Goal: Task Accomplishment & Management: Manage account settings

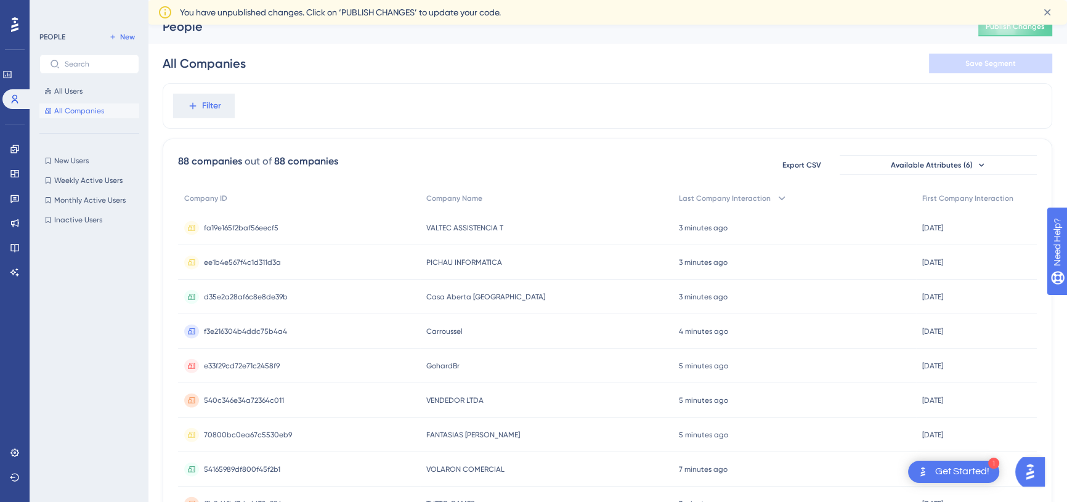
scroll to position [16, 0]
click at [776, 198] on icon at bounding box center [782, 198] width 12 height 12
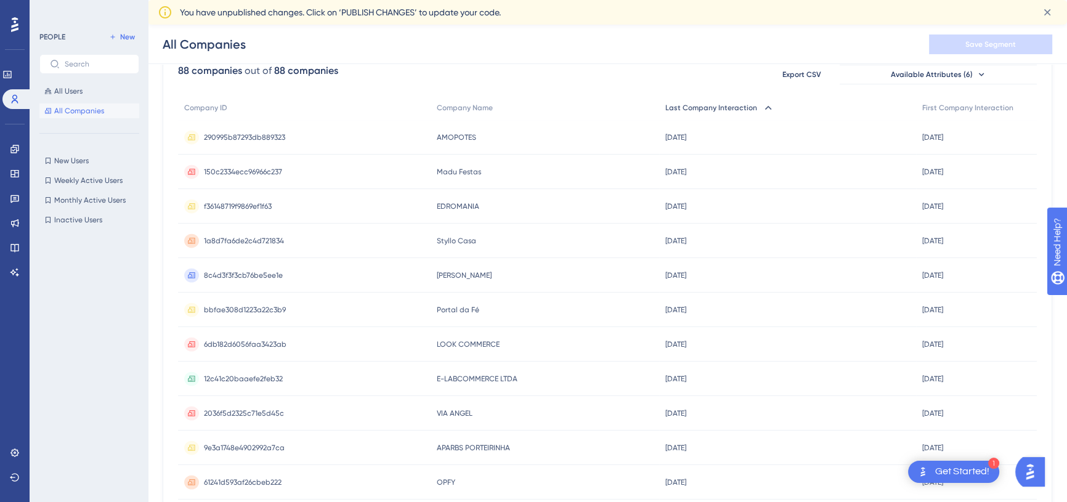
scroll to position [0, 3]
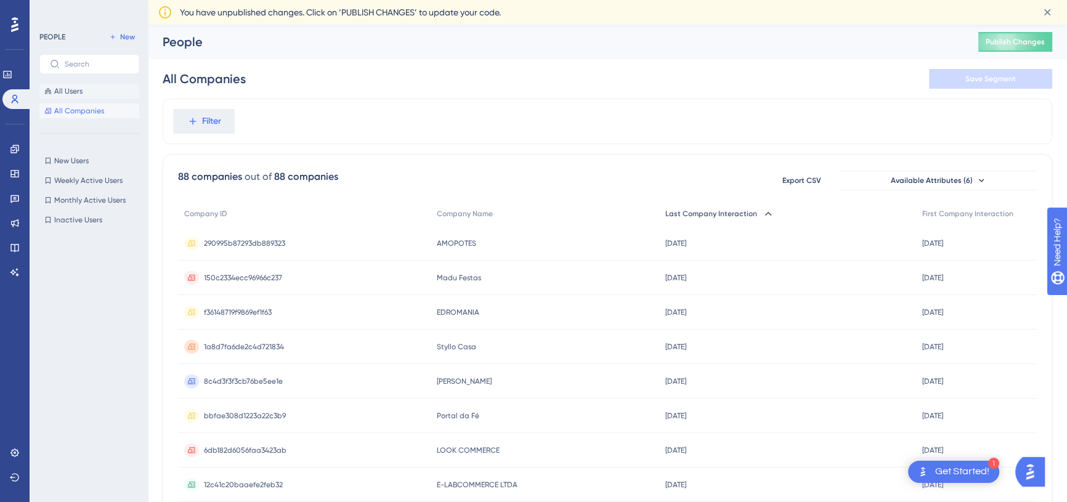
click at [73, 95] on span "All Users" at bounding box center [68, 91] width 28 height 10
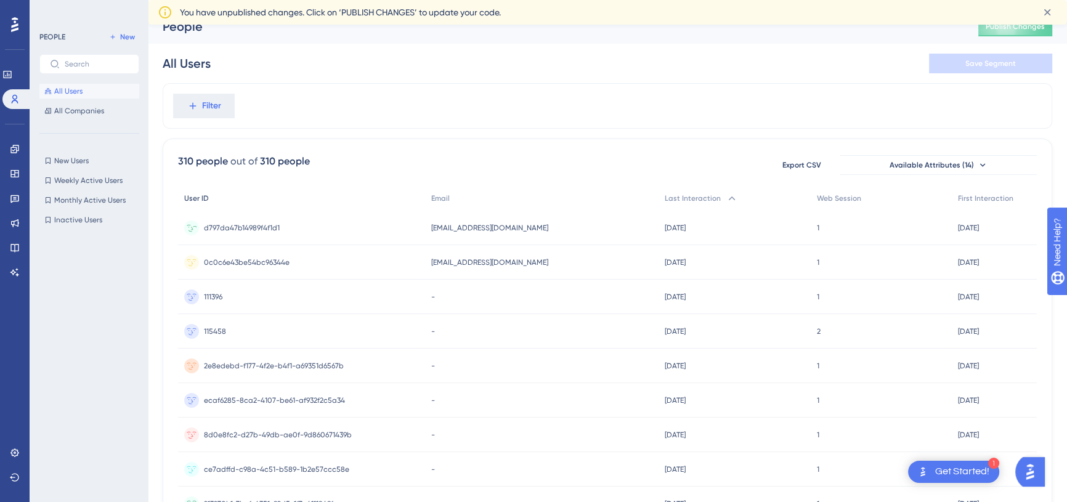
scroll to position [16, 0]
click at [726, 203] on icon at bounding box center [732, 198] width 12 height 12
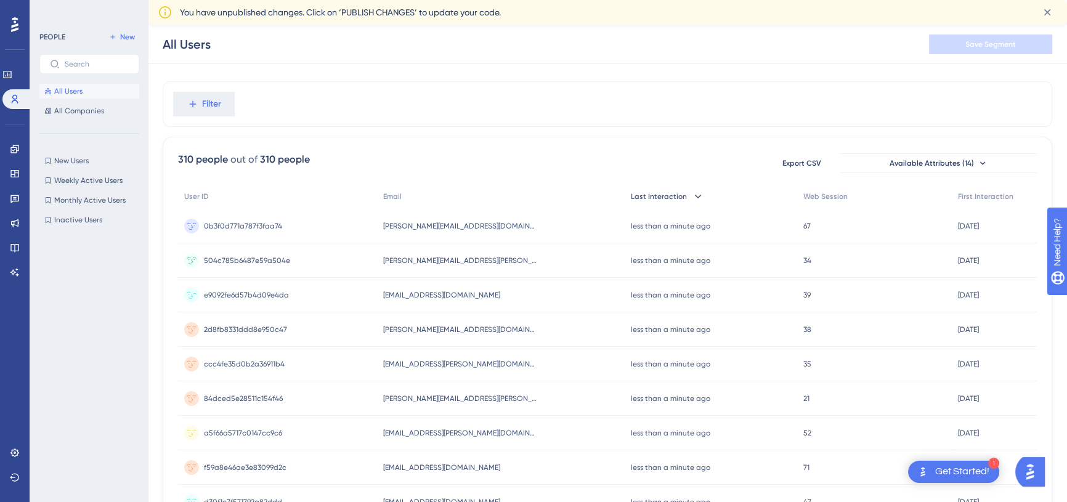
scroll to position [0, 0]
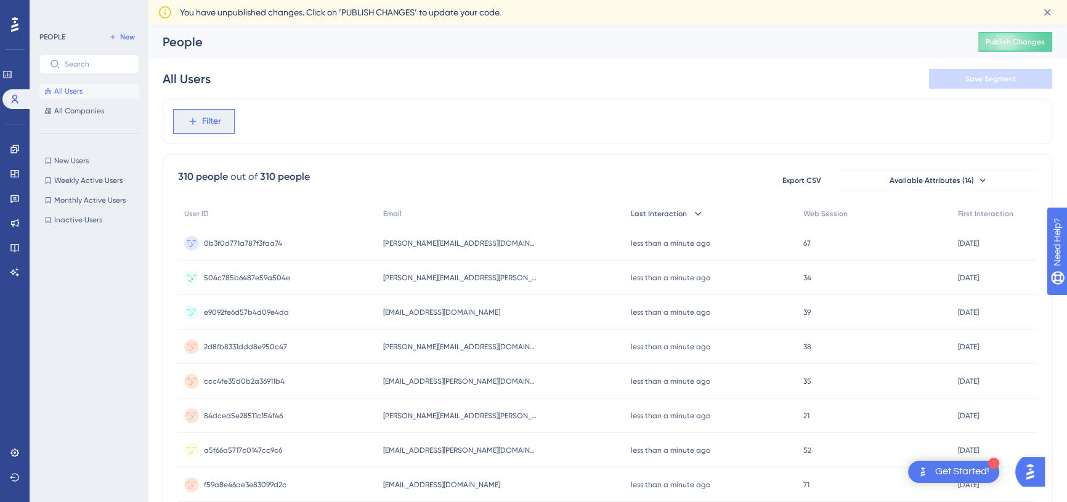
click at [222, 128] on button "Filter" at bounding box center [204, 121] width 62 height 25
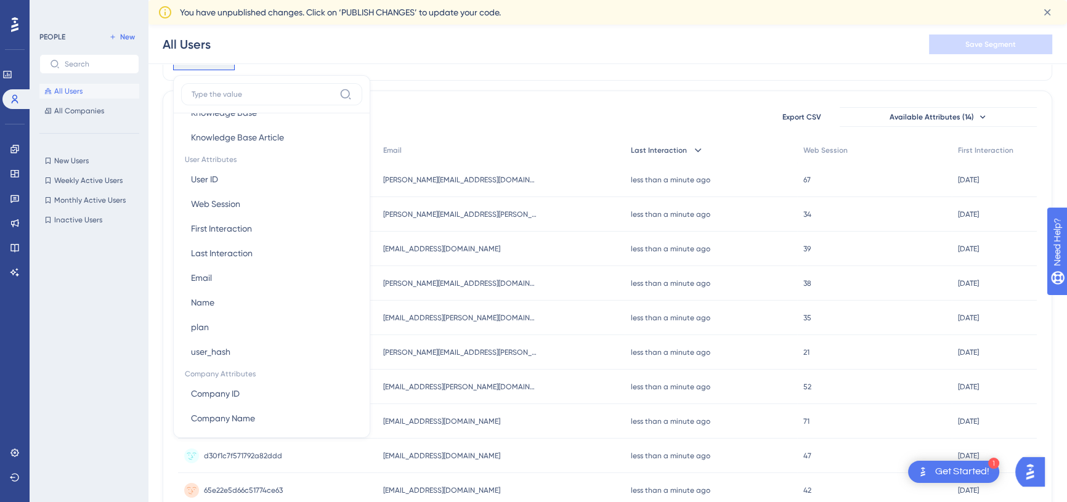
scroll to position [524, 0]
click at [218, 283] on button "Email Email" at bounding box center [271, 277] width 181 height 25
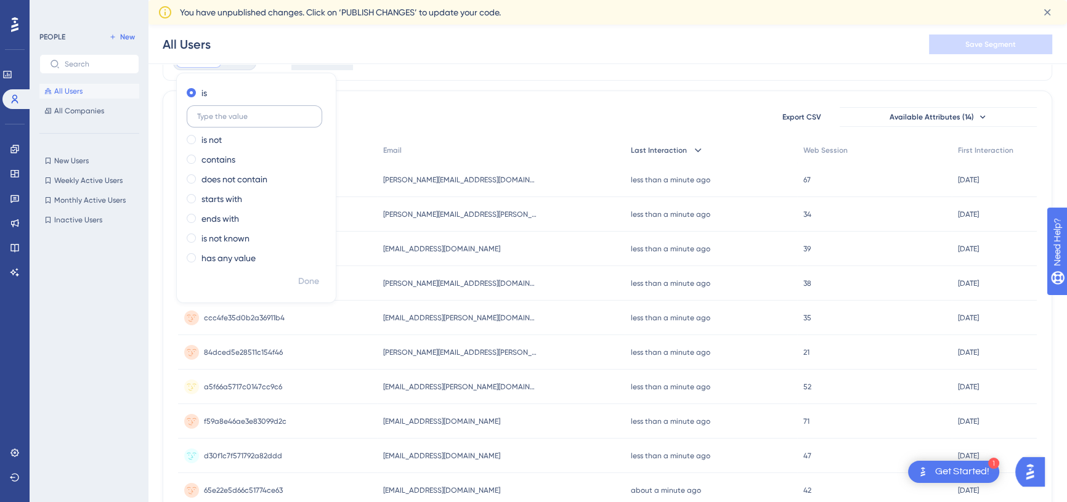
click at [245, 113] on input "text" at bounding box center [254, 116] width 115 height 9
click at [380, 128] on div "310 people out of 310 people Export CSV Available Attributes (14) User ID Email…" at bounding box center [607, 499] width 889 height 817
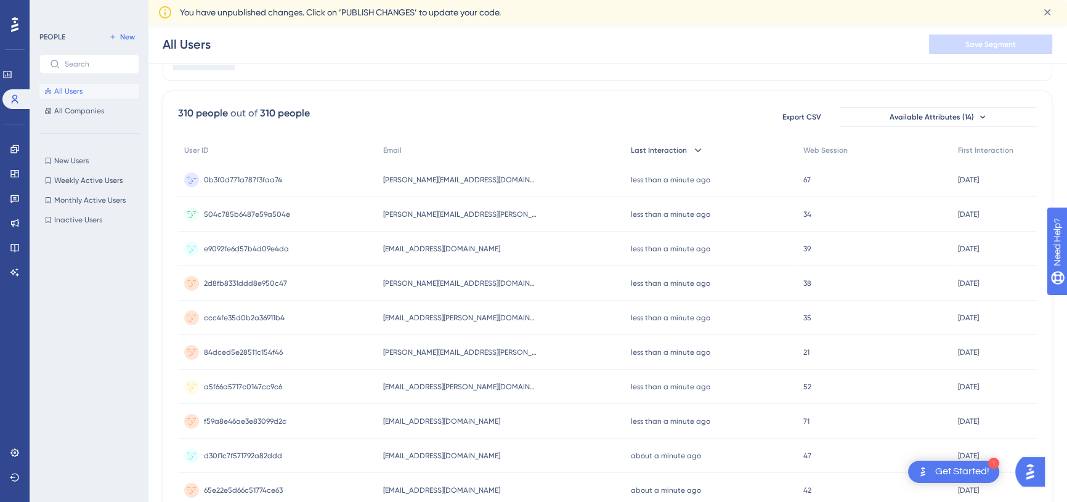
click at [411, 180] on span "[PERSON_NAME][EMAIL_ADDRESS][DOMAIN_NAME]" at bounding box center [460, 180] width 154 height 10
